Goal: Ask a question

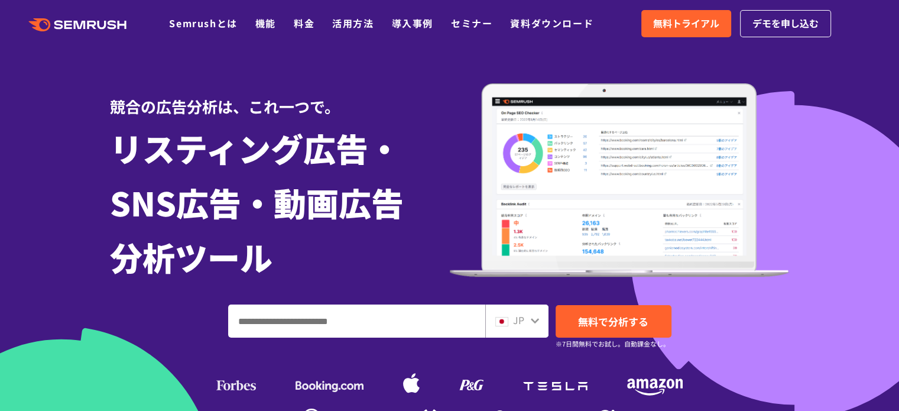
click at [112, 20] on icon ".cls {fill: #FF642D;}" at bounding box center [79, 24] width 134 height 13
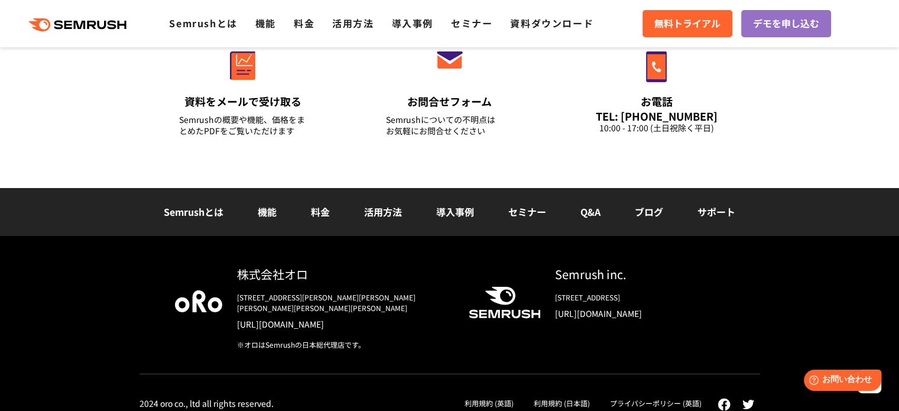
click at [590, 210] on link "Q&A" at bounding box center [591, 212] width 20 height 14
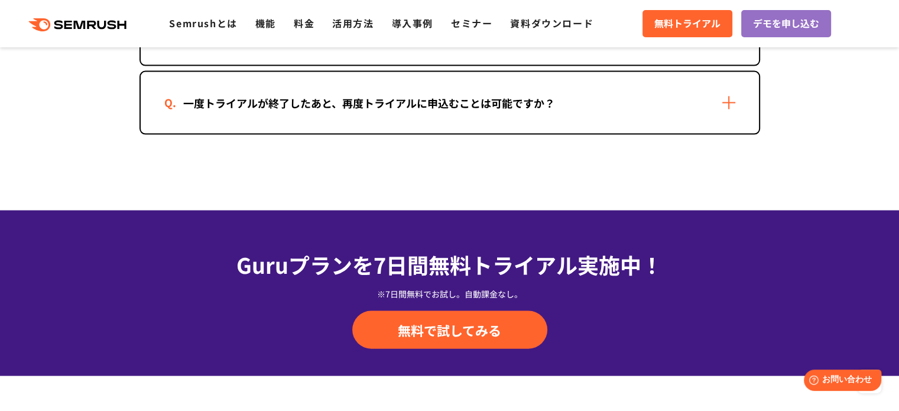
scroll to position [2720, 0]
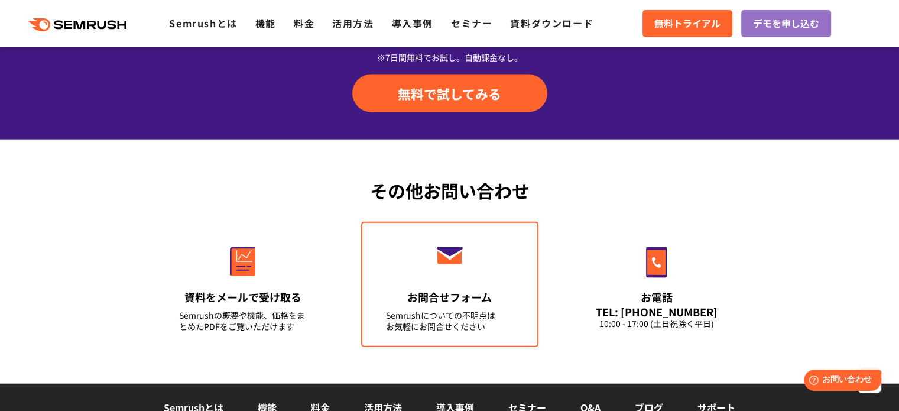
click at [423, 291] on link "お問合せフォーム Semrushについての不明点は お気軽にお問合せください" at bounding box center [449, 284] width 177 height 125
